Goal: Transaction & Acquisition: Subscribe to service/newsletter

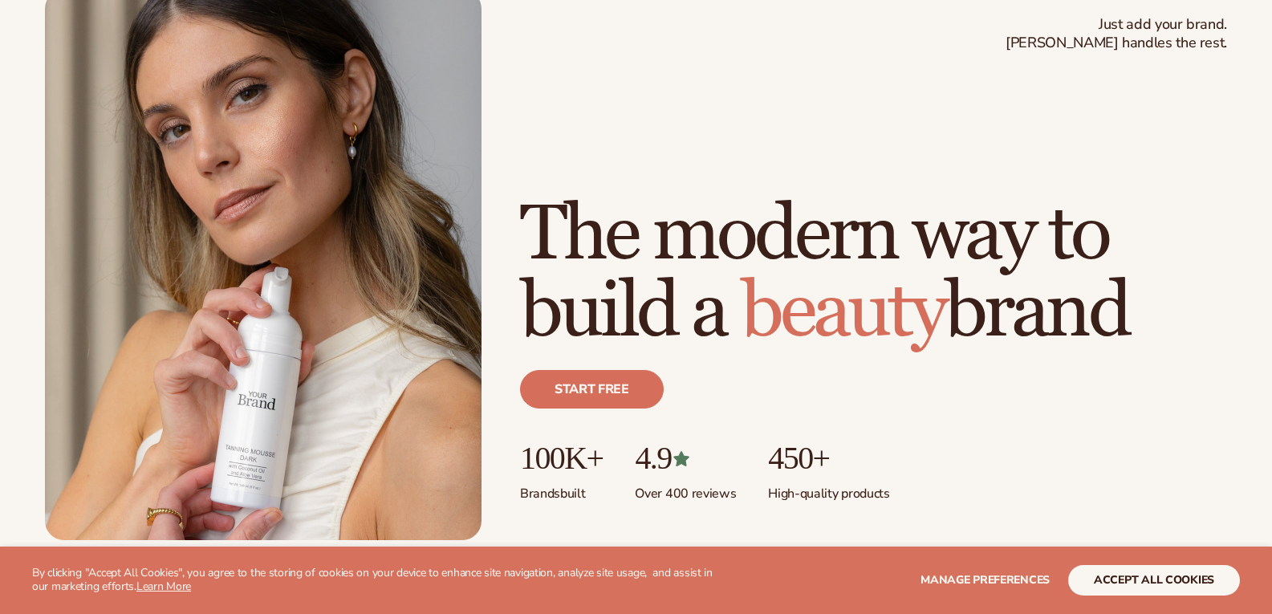
scroll to position [329, 0]
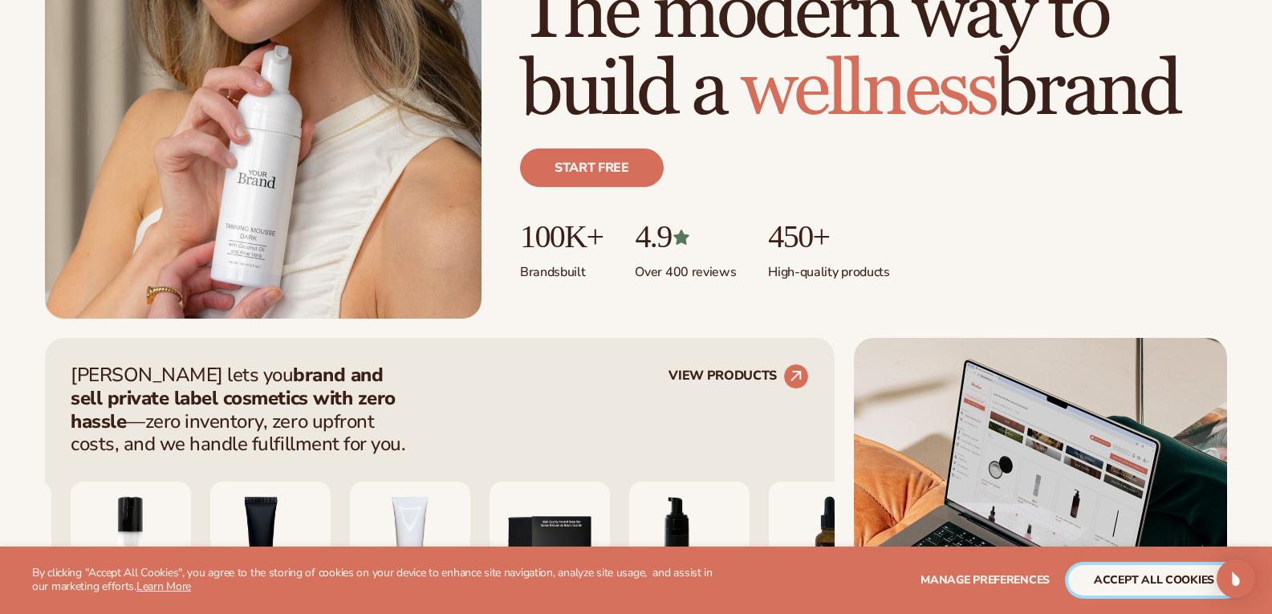
click at [1169, 587] on button "accept all cookies" at bounding box center [1154, 580] width 172 height 30
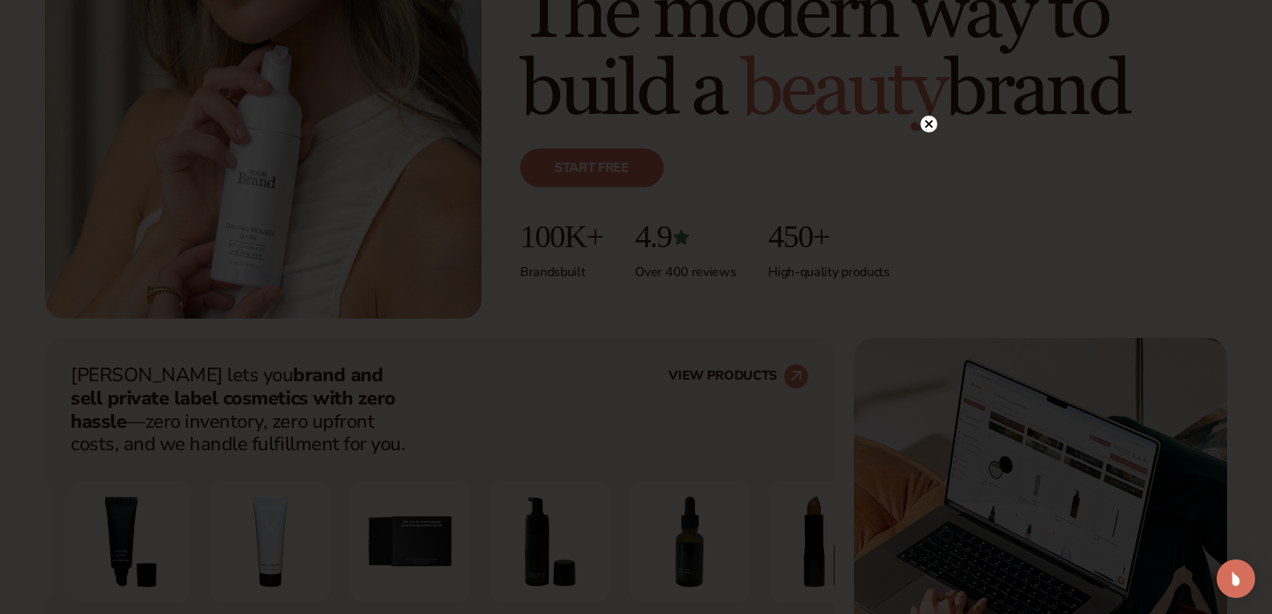
click at [931, 119] on circle at bounding box center [929, 124] width 17 height 17
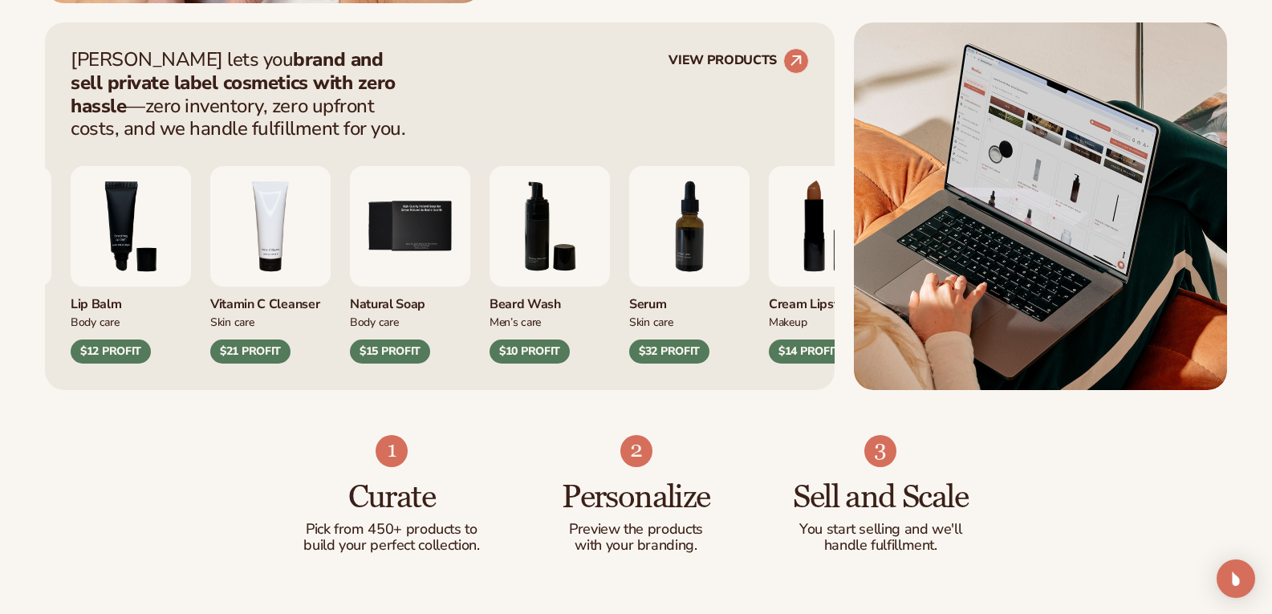
scroll to position [650, 0]
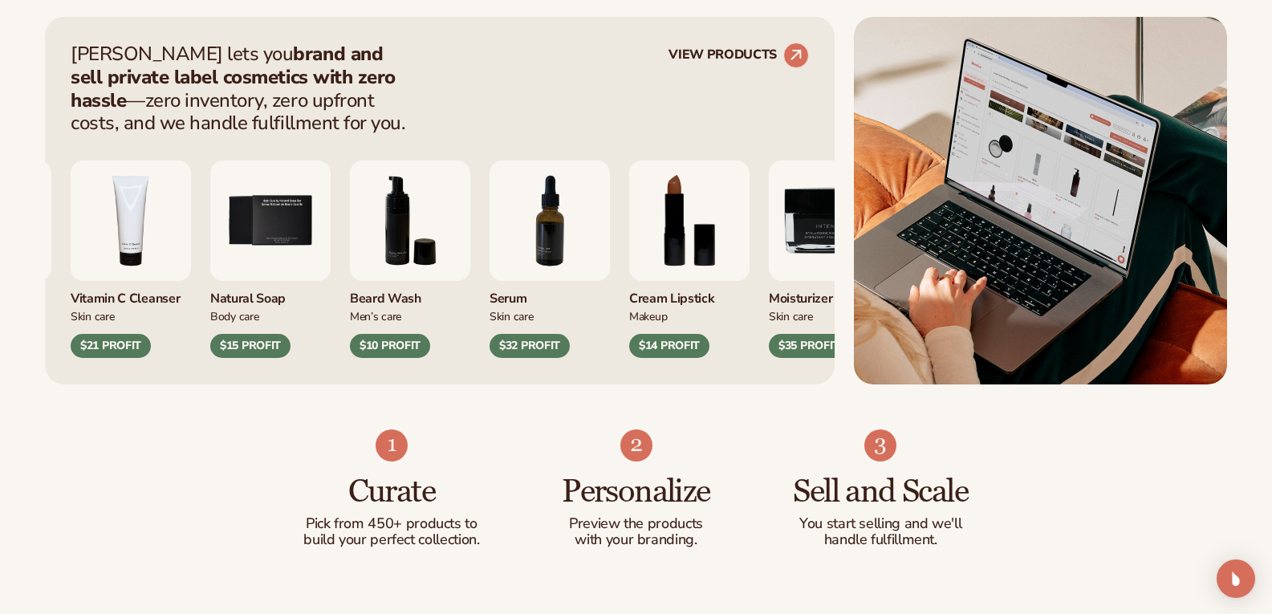
click at [931, 119] on img at bounding box center [1040, 201] width 373 height 368
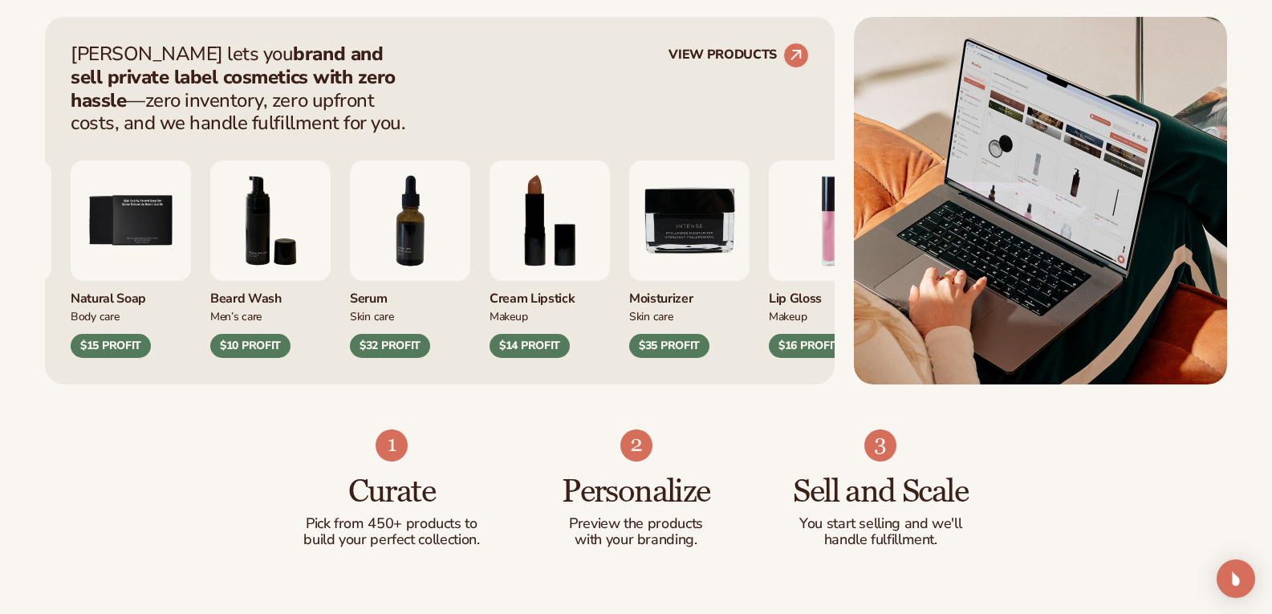
click at [931, 119] on img at bounding box center [1040, 201] width 373 height 368
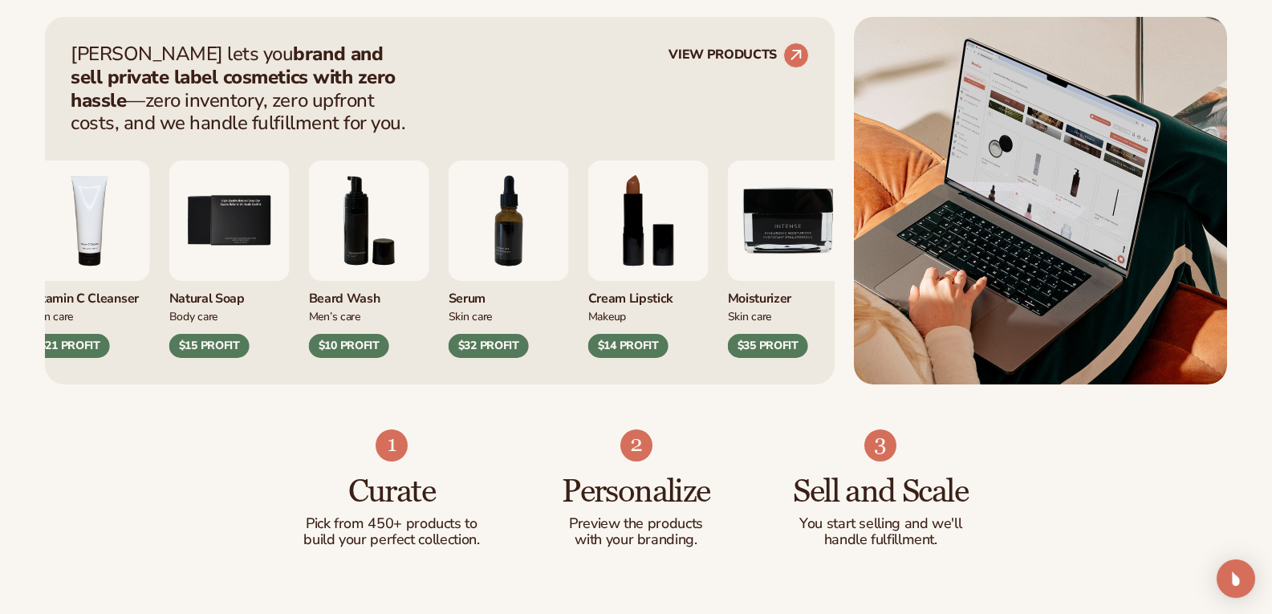
click at [680, 220] on img "8 / 9" at bounding box center [648, 221] width 120 height 120
click at [640, 242] on img "8 / 9" at bounding box center [648, 221] width 120 height 120
click at [795, 64] on circle at bounding box center [796, 55] width 35 height 35
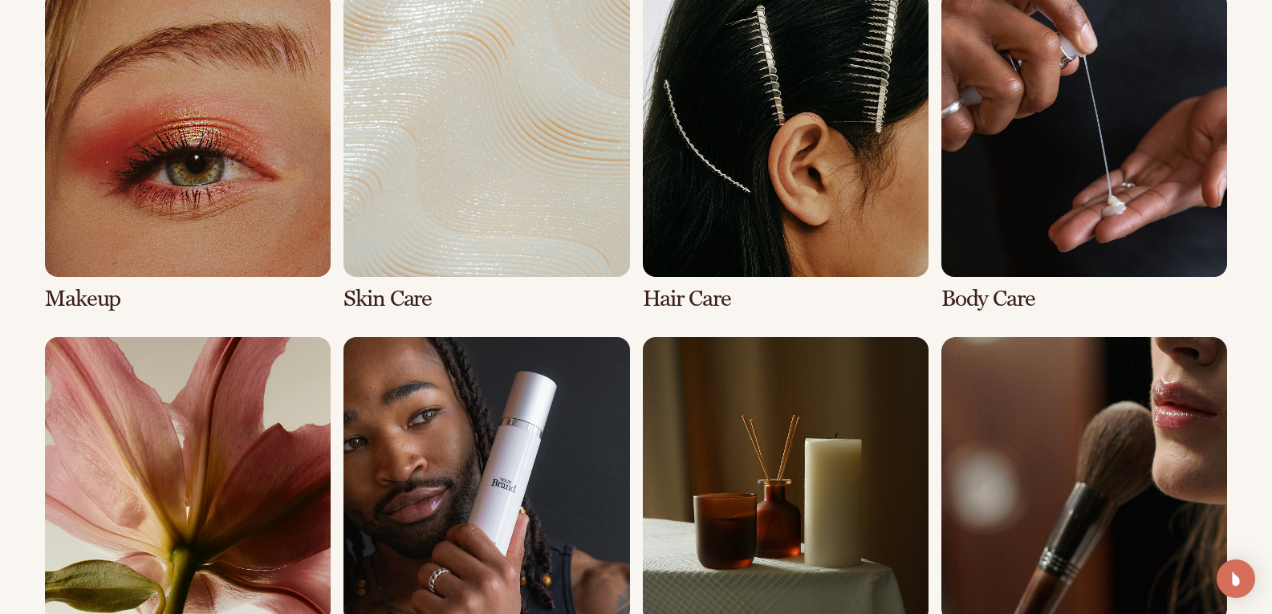
scroll to position [1220, 0]
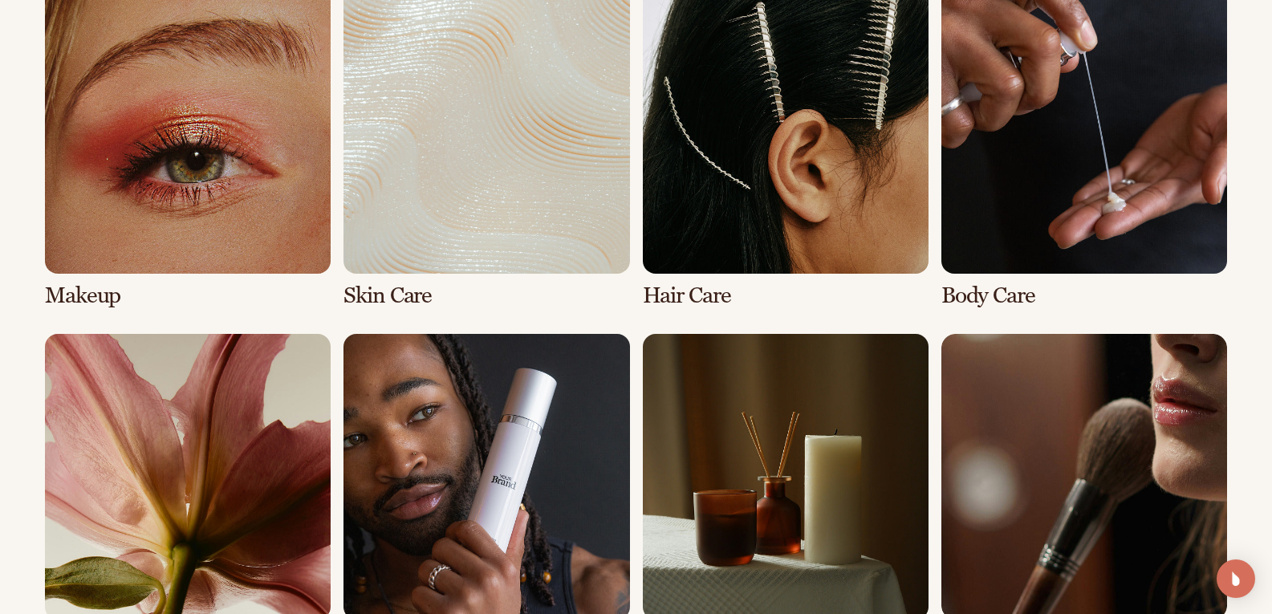
click at [301, 113] on link "1 / 8" at bounding box center [188, 148] width 286 height 320
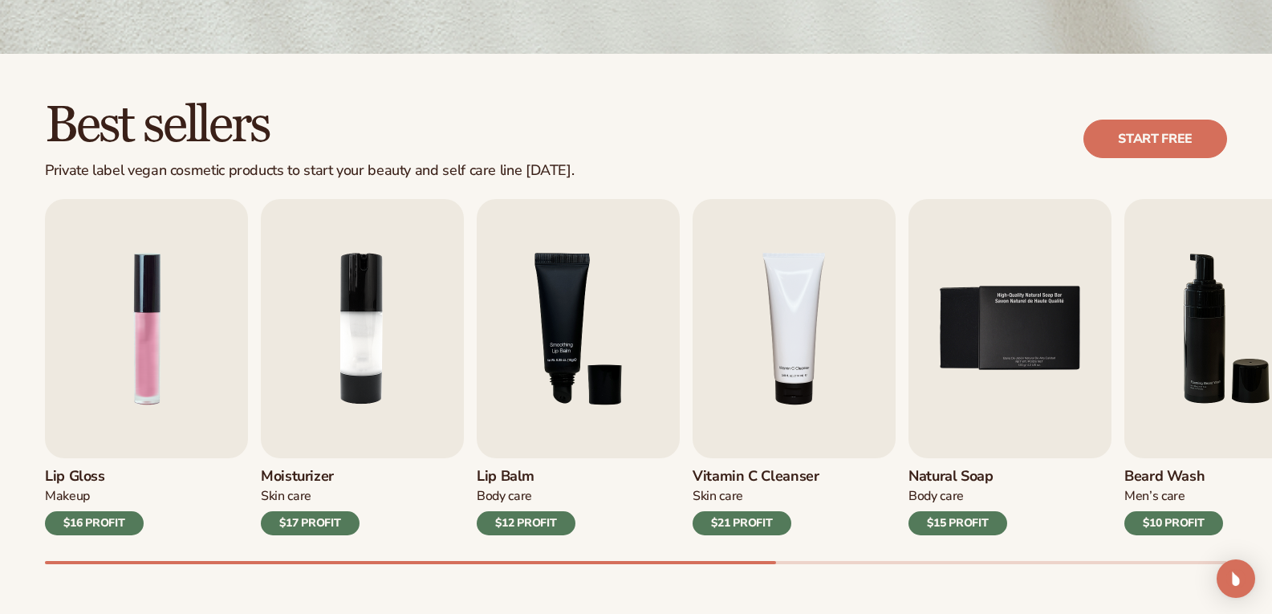
scroll to position [546, 0]
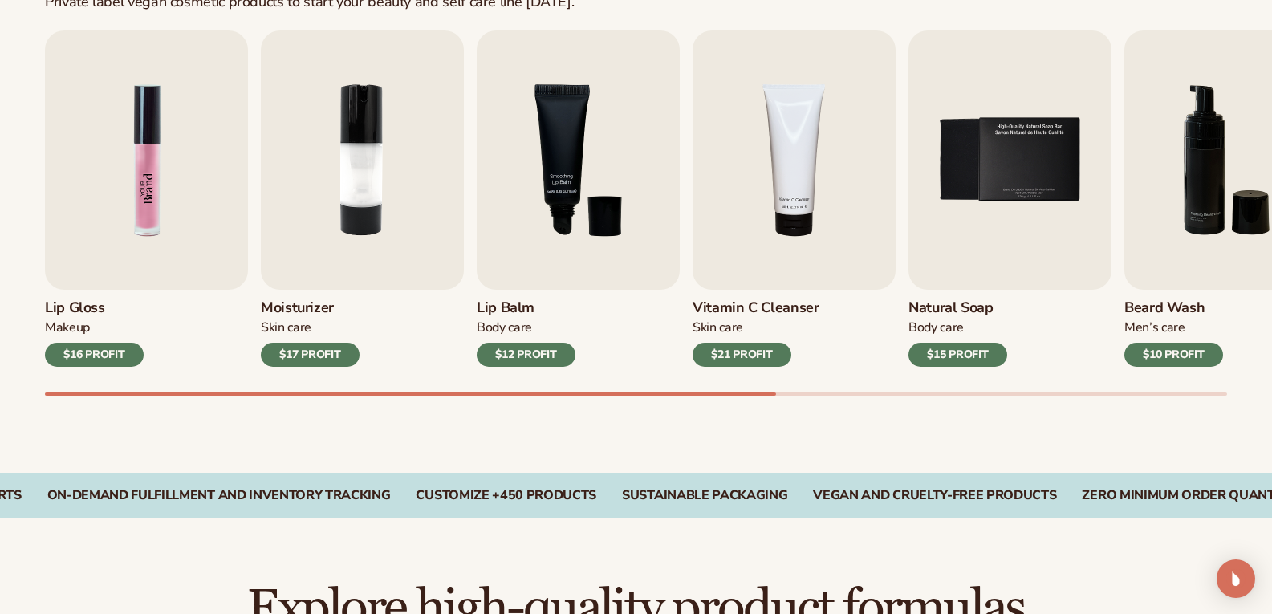
click at [140, 230] on img "1 / 9" at bounding box center [146, 159] width 203 height 259
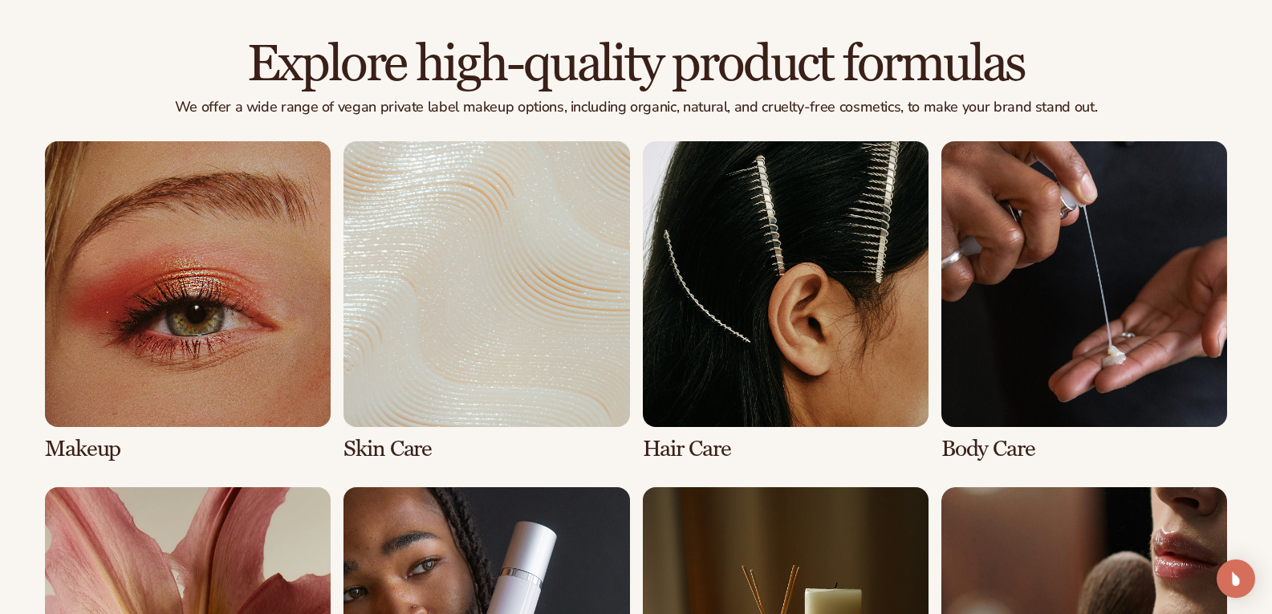
scroll to position [1092, 0]
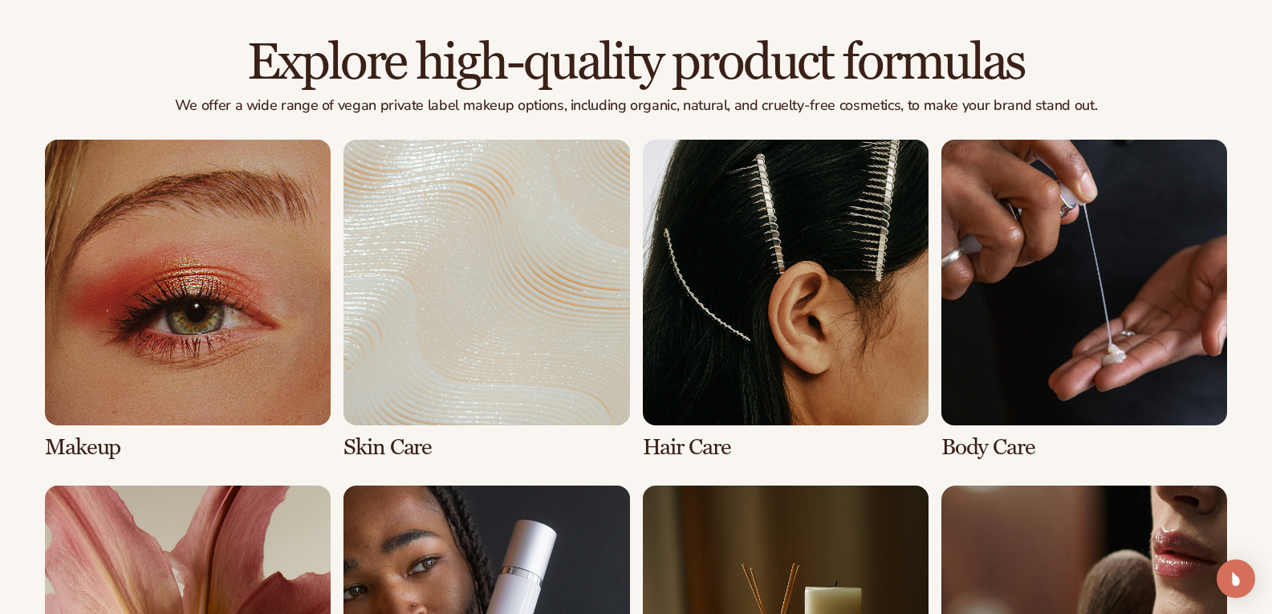
click at [110, 348] on link "1 / 8" at bounding box center [188, 300] width 286 height 320
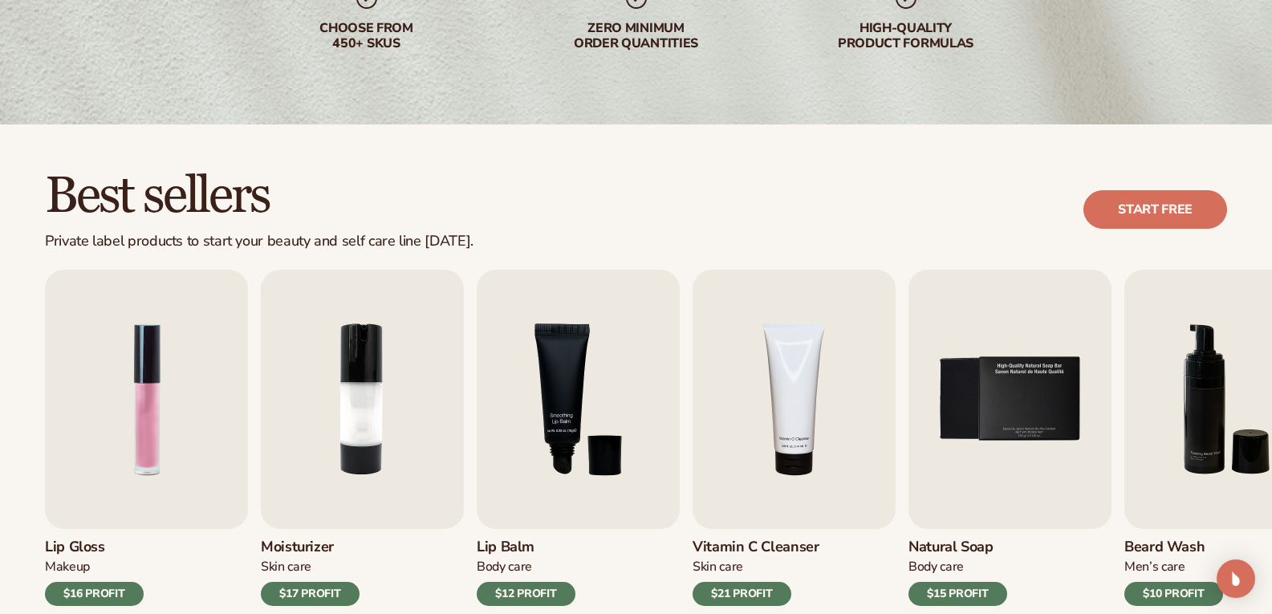
scroll to position [321, 0]
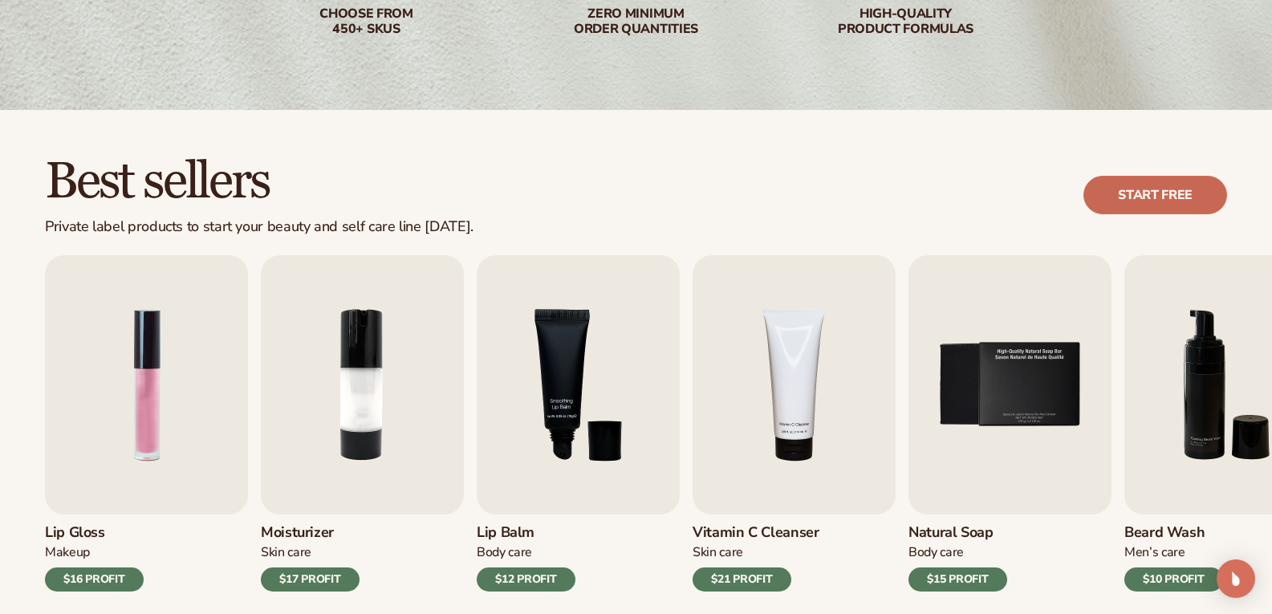
click at [1134, 182] on link "Start free" at bounding box center [1156, 195] width 144 height 39
